Goal: Transaction & Acquisition: Purchase product/service

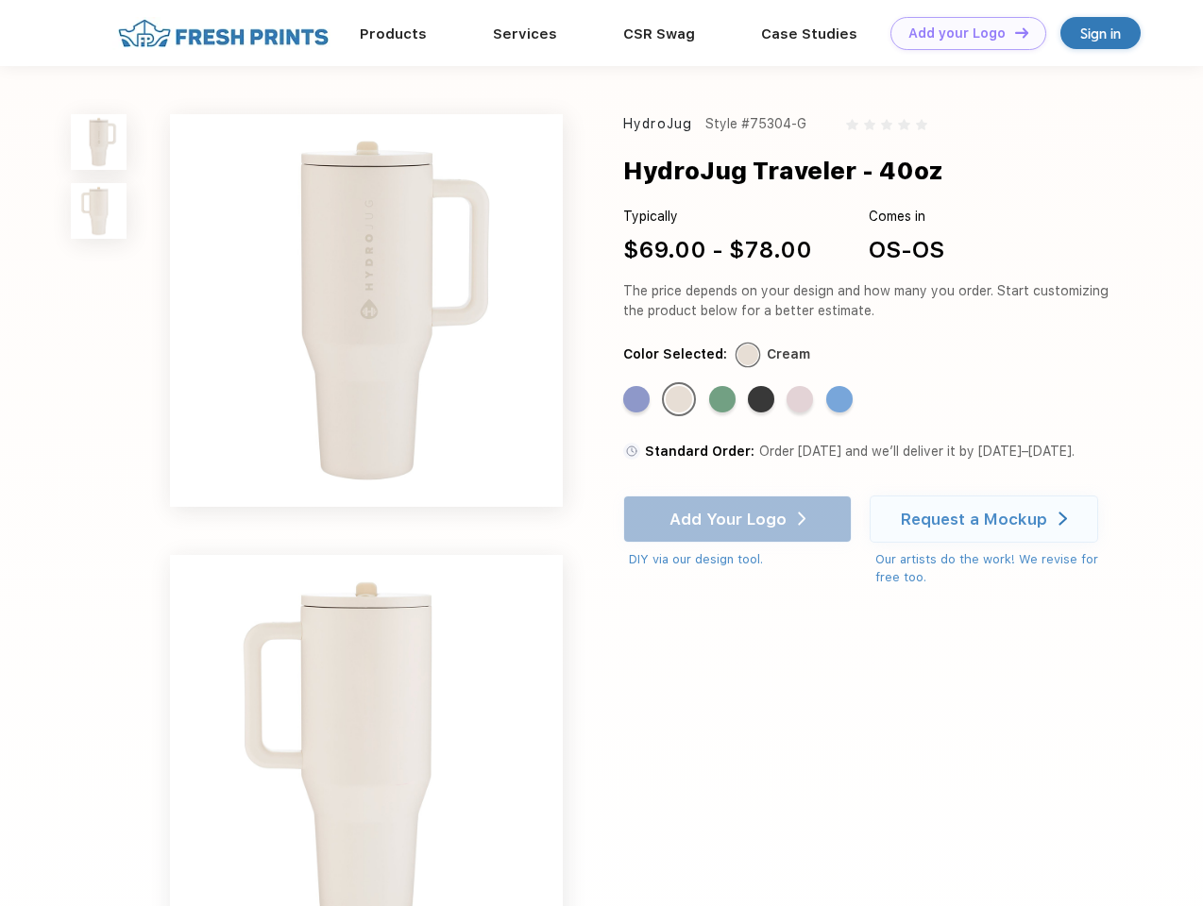
click at [961, 33] on link "Add your Logo Design Tool" at bounding box center [968, 33] width 156 height 33
click at [0, 0] on div "Design Tool" at bounding box center [0, 0] width 0 height 0
click at [1013, 32] on link "Add your Logo Design Tool" at bounding box center [968, 33] width 156 height 33
click at [99, 142] on img at bounding box center [99, 142] width 56 height 56
click at [99, 211] on img at bounding box center [99, 211] width 56 height 56
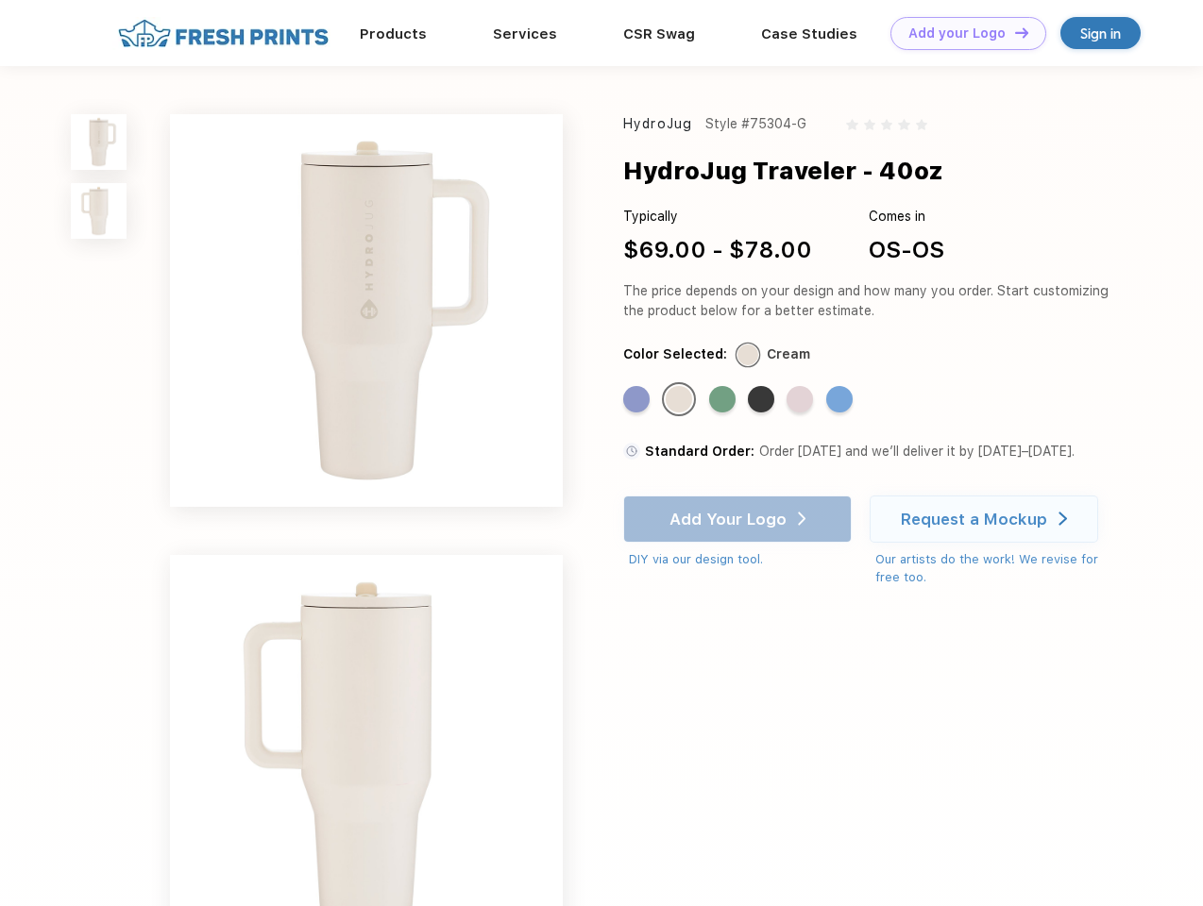
click at [638, 400] on div "Standard Color" at bounding box center [636, 399] width 26 height 26
click at [681, 400] on div "Standard Color" at bounding box center [679, 399] width 26 height 26
click at [724, 400] on div "Standard Color" at bounding box center [722, 399] width 26 height 26
click at [763, 400] on div "Standard Color" at bounding box center [761, 399] width 26 height 26
click at [802, 400] on div "Standard Color" at bounding box center [799, 399] width 26 height 26
